Goal: Transaction & Acquisition: Purchase product/service

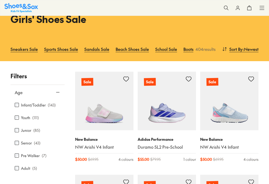
scroll to position [29, 0]
click at [12, 105] on div "Infant/Toddler ( 143 ) Youth ( 111 ) Junior ( 85 ) Senior ( 43 ) Pre [PERSON_NA…" at bounding box center [38, 144] width 54 height 91
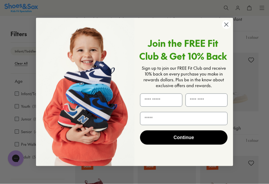
scroll to position [485, 0]
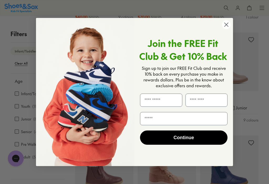
click at [228, 29] on circle "Close dialog" at bounding box center [226, 24] width 9 height 9
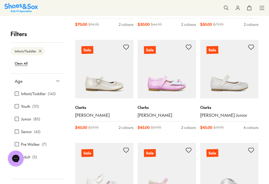
scroll to position [993, 0]
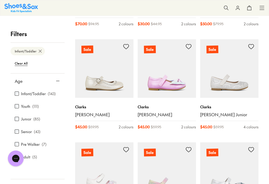
click at [90, 83] on img at bounding box center [104, 68] width 58 height 58
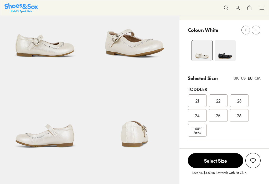
select select "*"
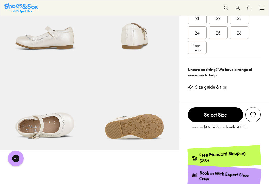
scroll to position [144, 0]
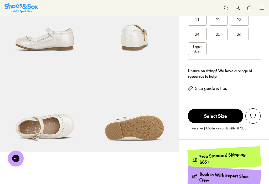
click at [240, 22] on span "23" at bounding box center [240, 19] width 4 height 6
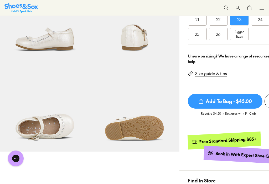
click at [247, 21] on div "23" at bounding box center [239, 19] width 19 height 13
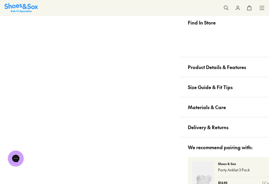
scroll to position [298, 0]
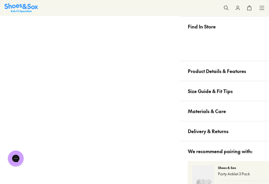
click at [225, 89] on span "Size Guide & Fit Tips" at bounding box center [210, 91] width 45 height 16
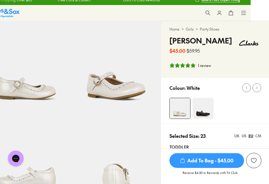
scroll to position [0, 18]
